Goal: Information Seeking & Learning: Learn about a topic

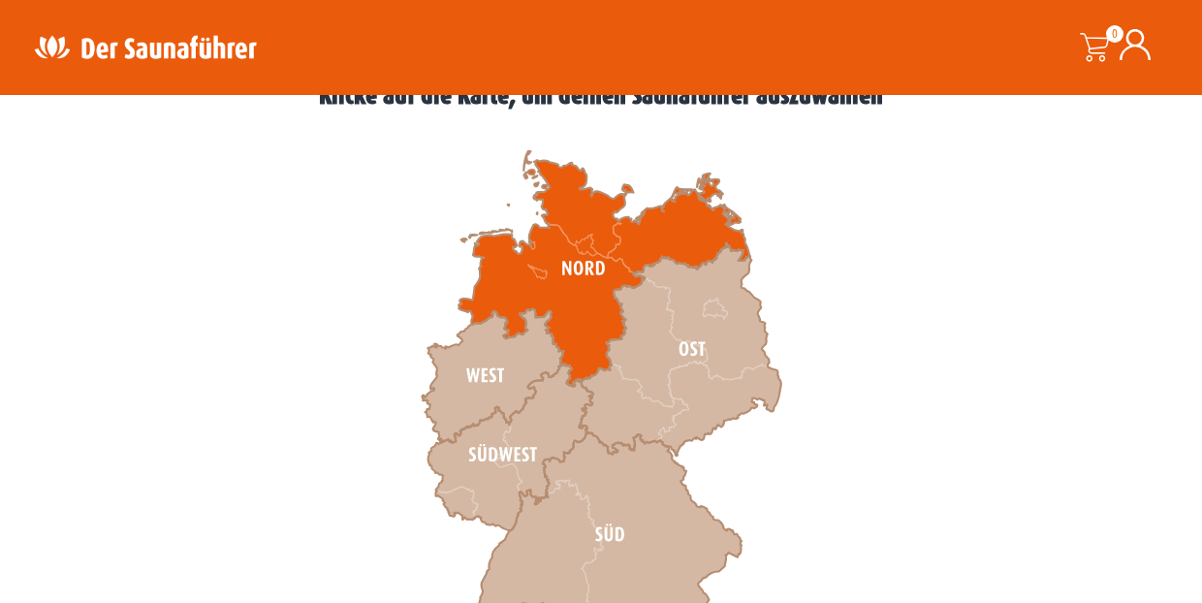
scroll to position [574, 0]
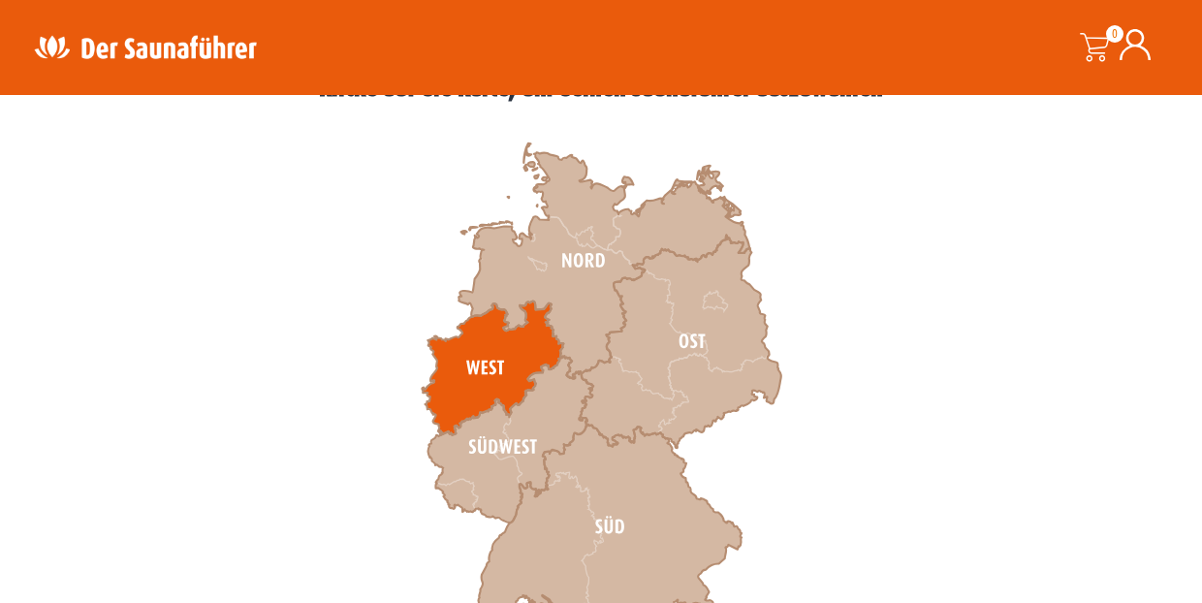
click at [490, 361] on icon at bounding box center [492, 368] width 141 height 134
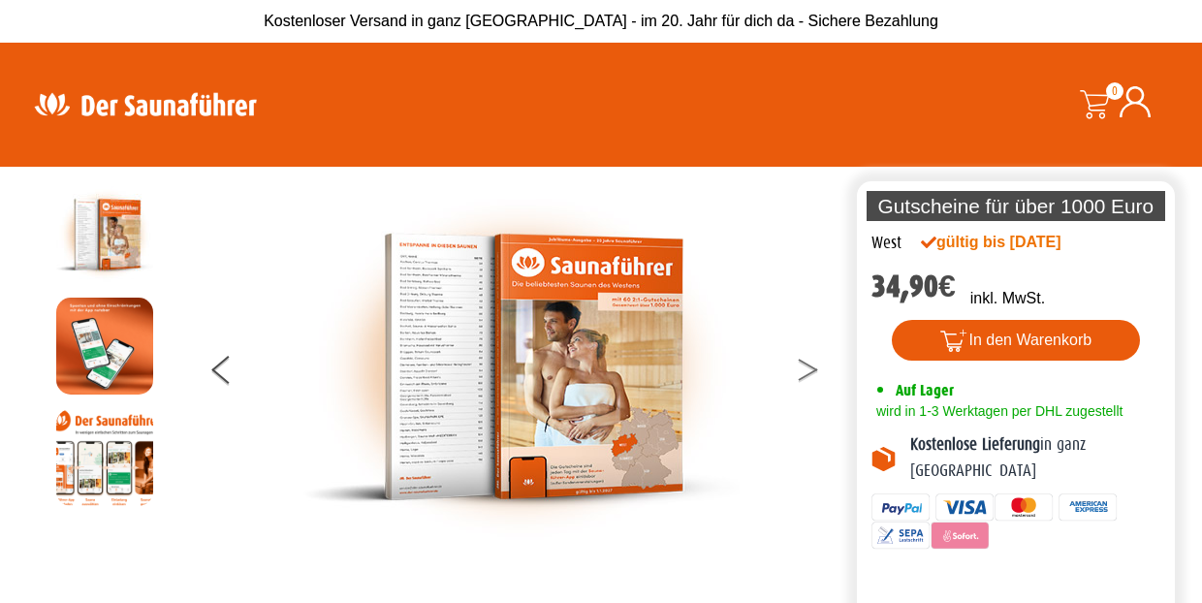
click at [812, 370] on button at bounding box center [820, 373] width 48 height 48
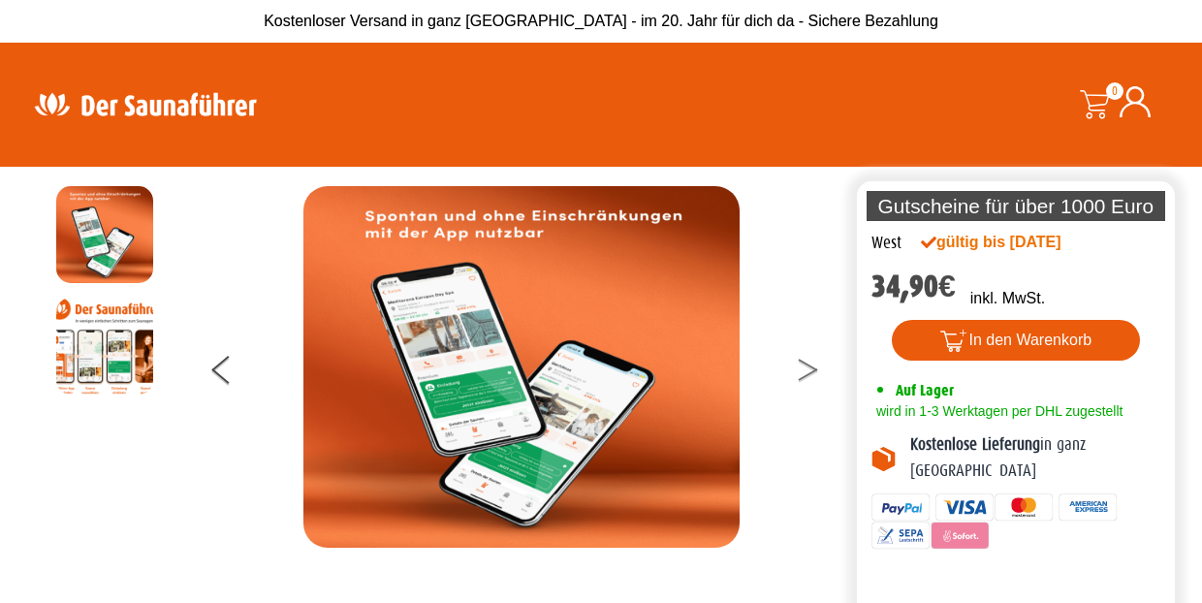
click at [812, 370] on button at bounding box center [820, 373] width 48 height 48
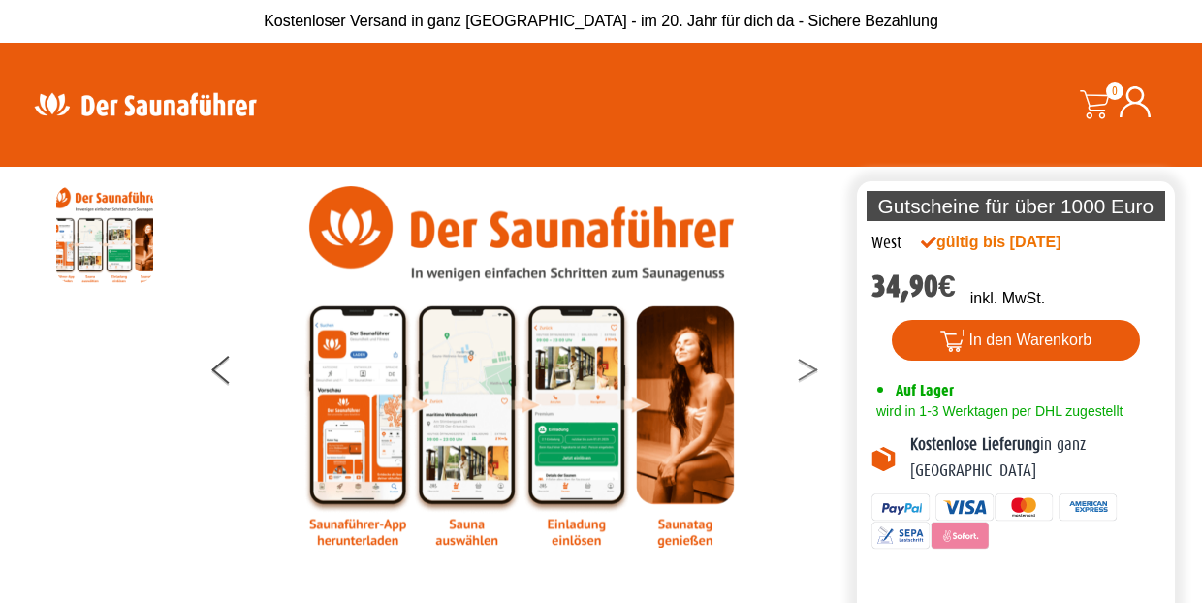
click at [813, 370] on button at bounding box center [820, 373] width 48 height 48
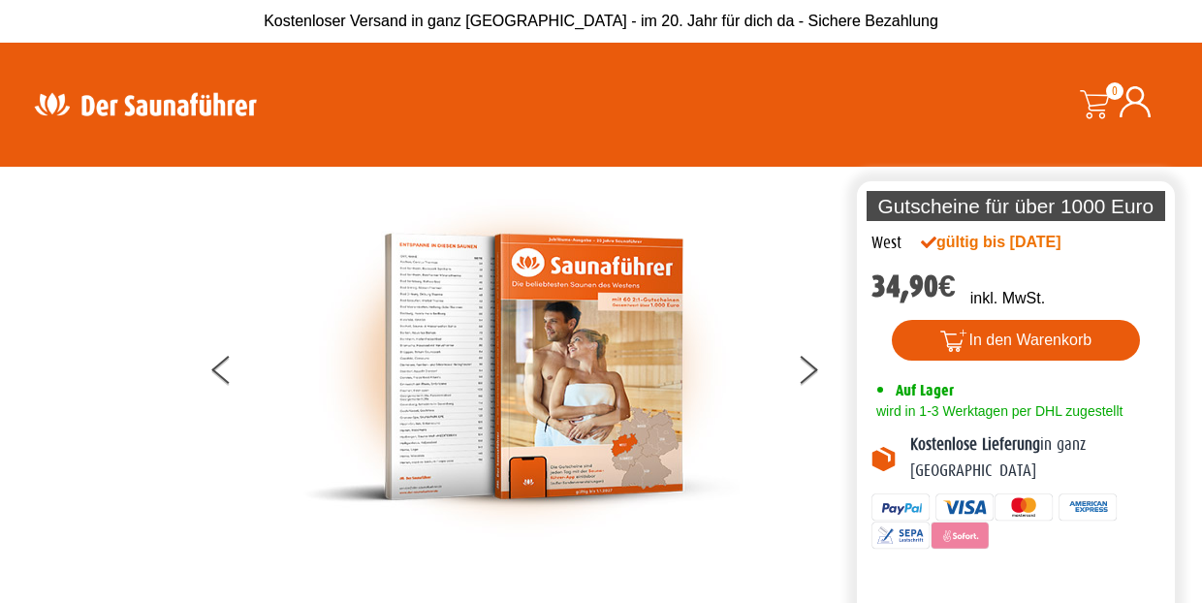
click at [478, 395] on img at bounding box center [521, 366] width 436 height 361
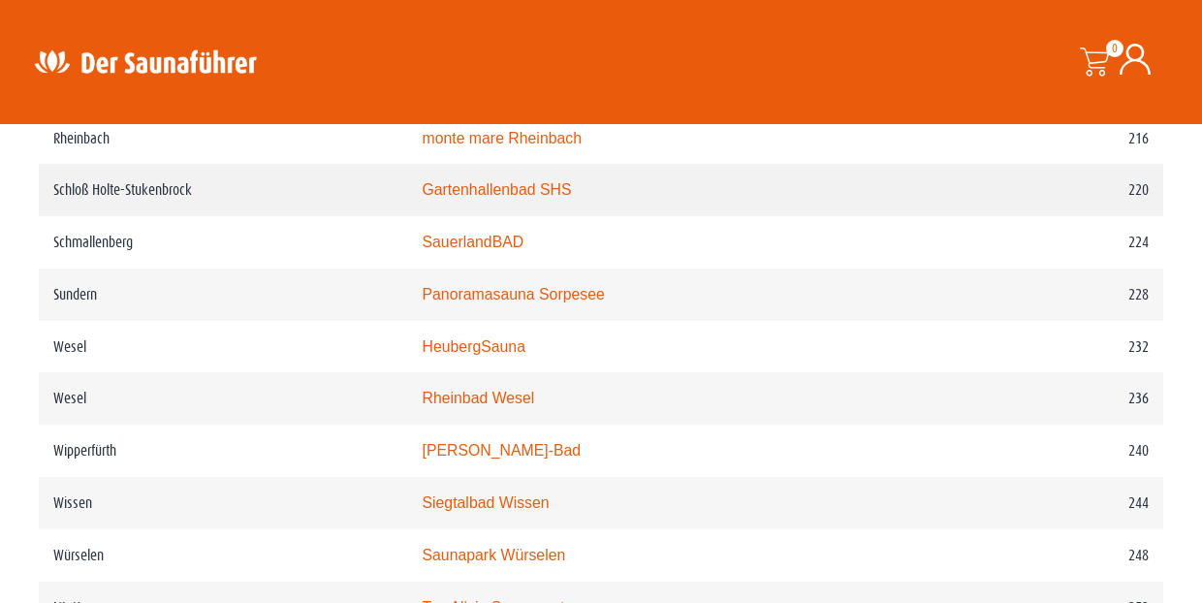
scroll to position [3589, 0]
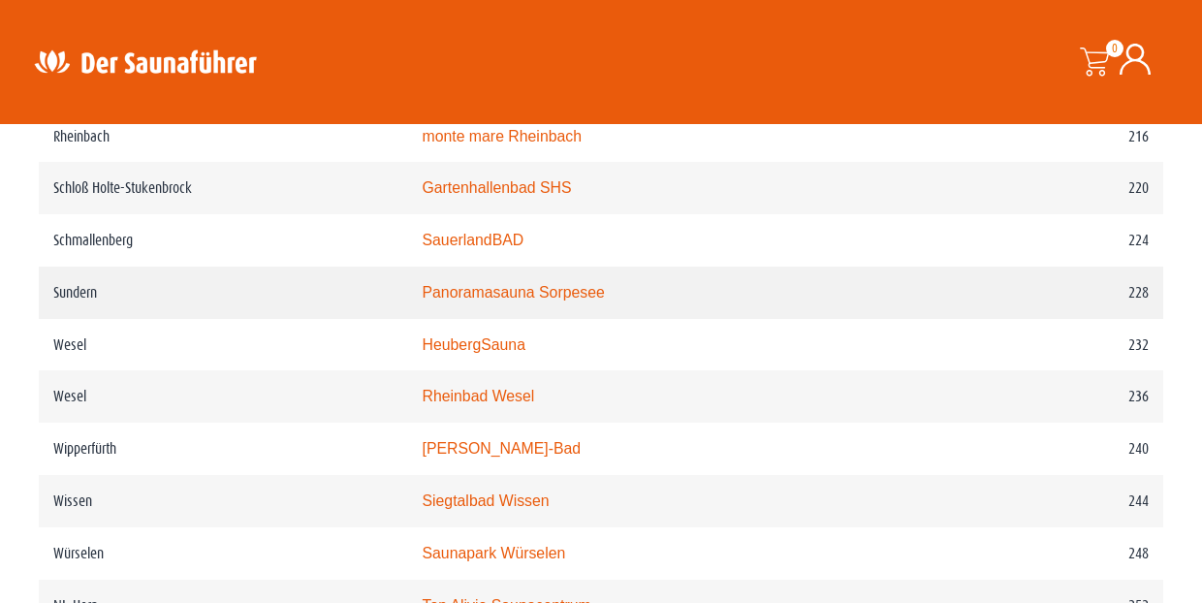
click at [504, 300] on link "Panoramasauna Sorpesee" at bounding box center [513, 292] width 182 height 16
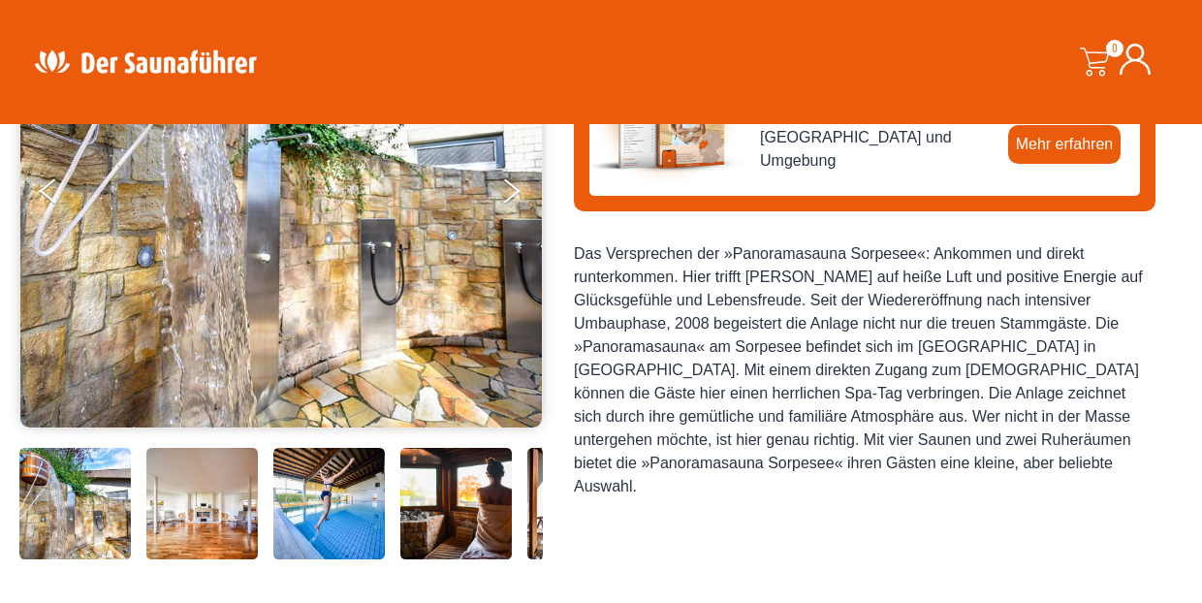
scroll to position [324, 0]
